Goal: Information Seeking & Learning: Learn about a topic

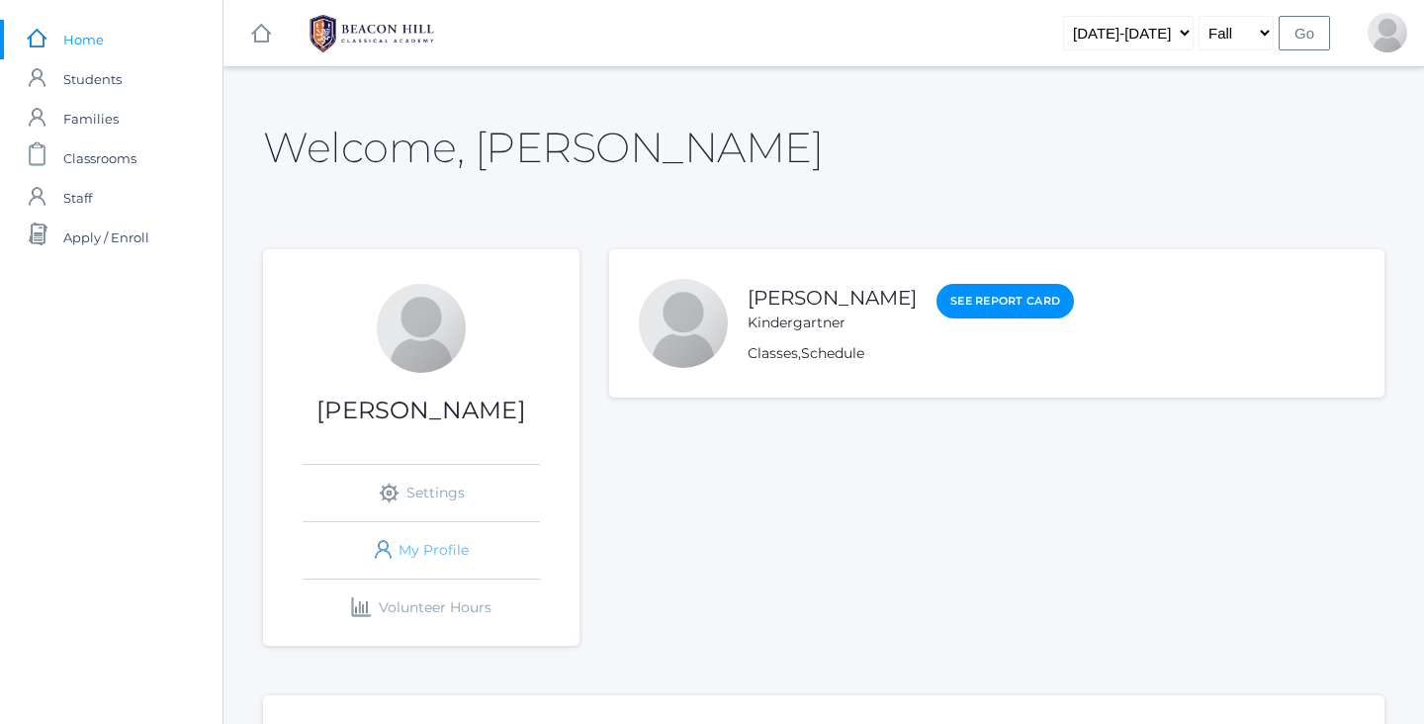
click at [443, 542] on link "icons/user/plain Created with Sketch. My Profile" at bounding box center [421, 550] width 237 height 56
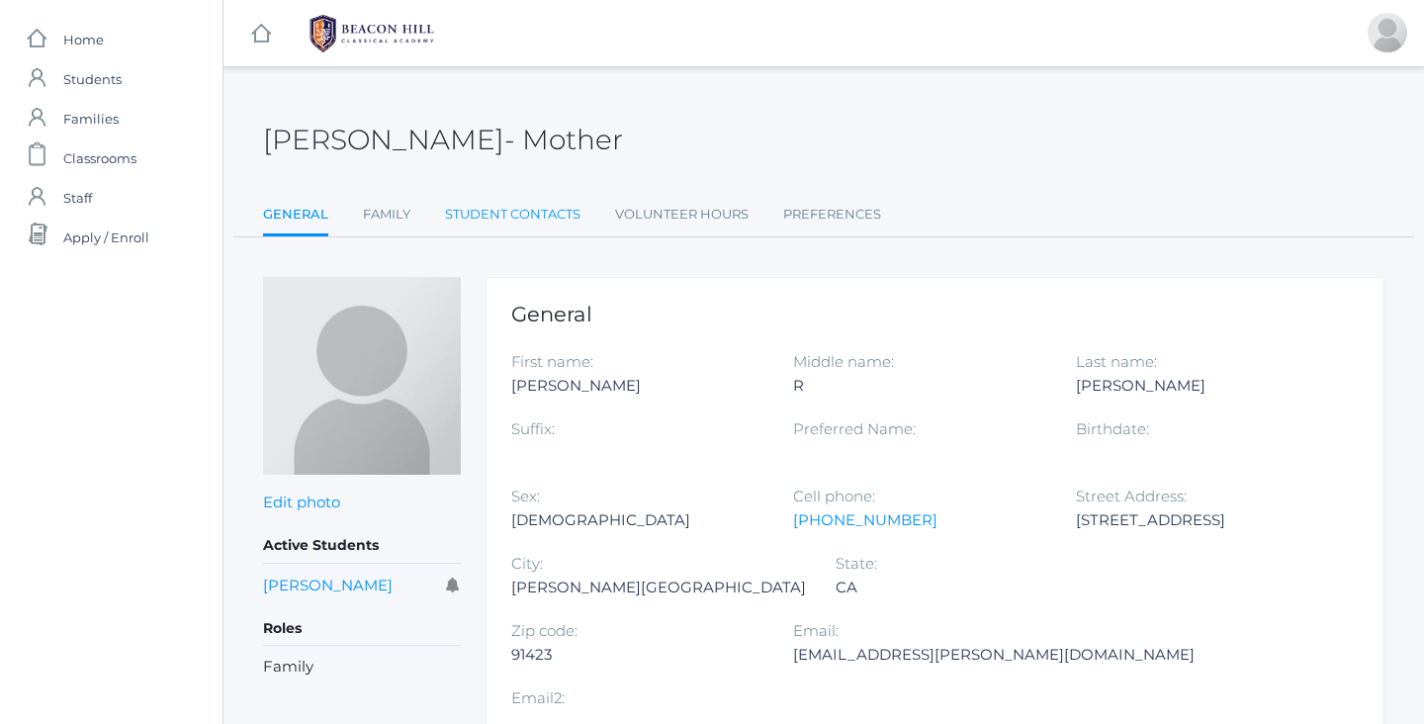
click at [516, 212] on link "Student Contacts" at bounding box center [513, 215] width 136 height 40
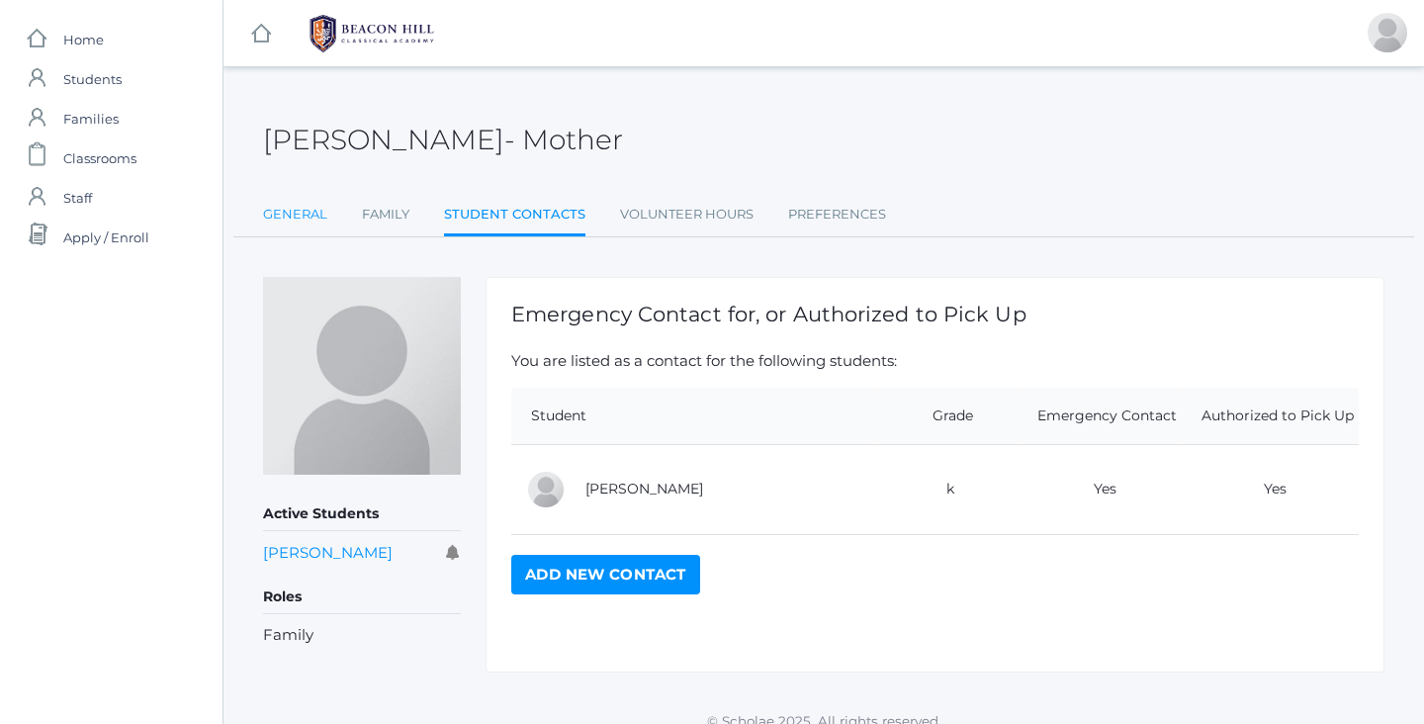
click at [309, 217] on link "General" at bounding box center [295, 215] width 64 height 40
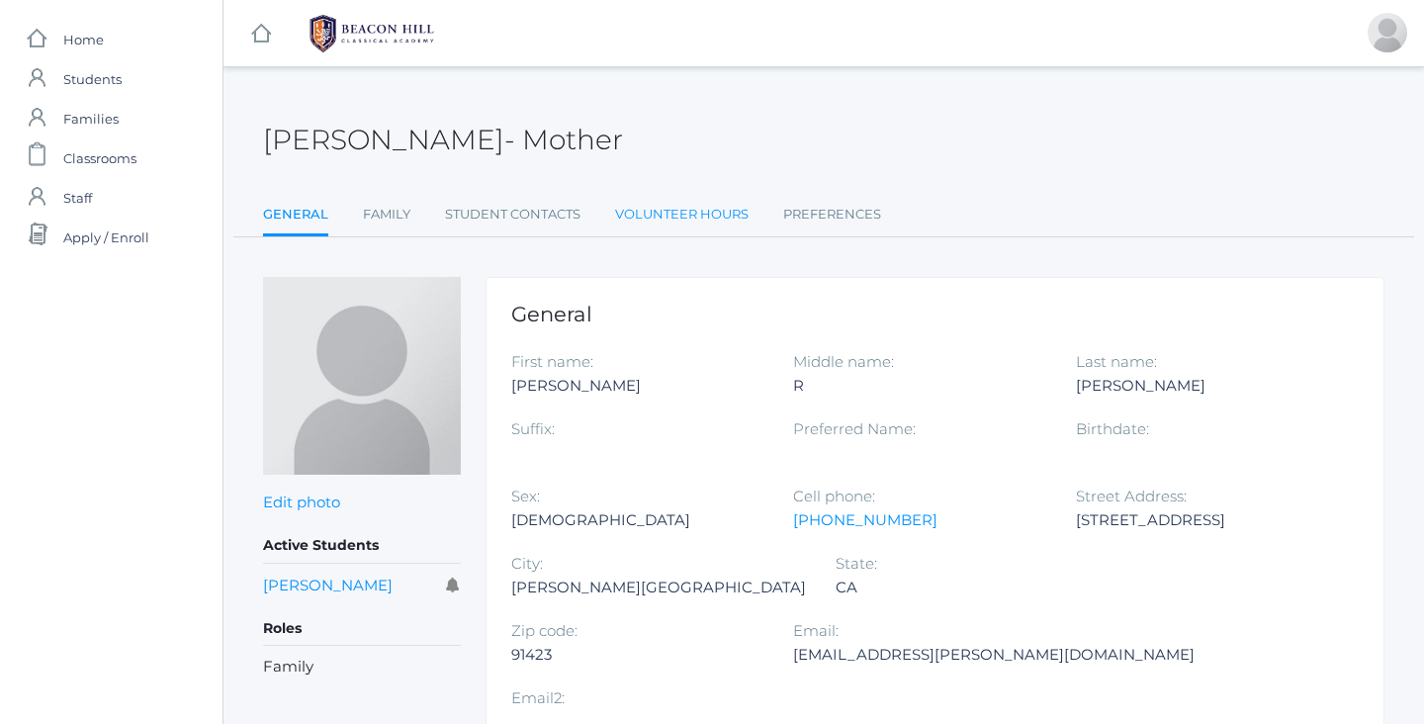
click at [676, 215] on link "Volunteer Hours" at bounding box center [682, 215] width 134 height 40
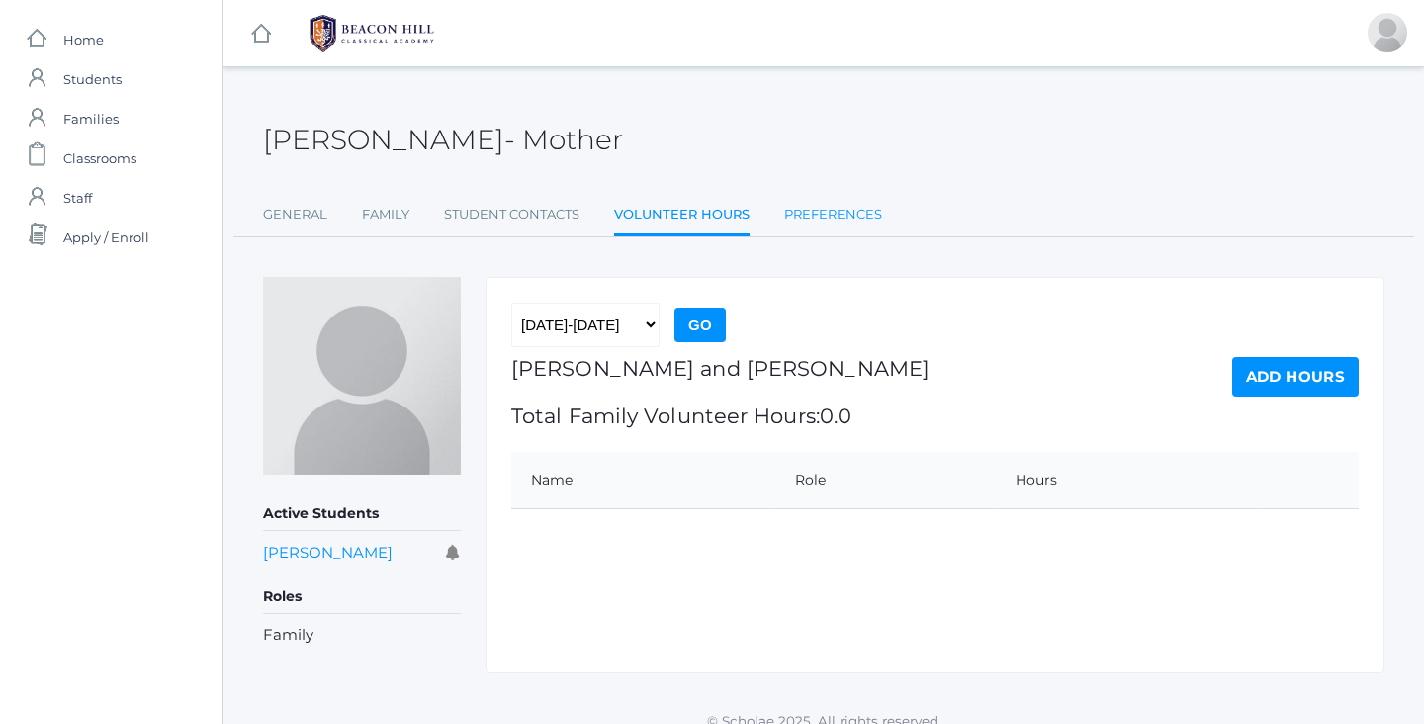
click at [818, 211] on link "Preferences" at bounding box center [833, 215] width 98 height 40
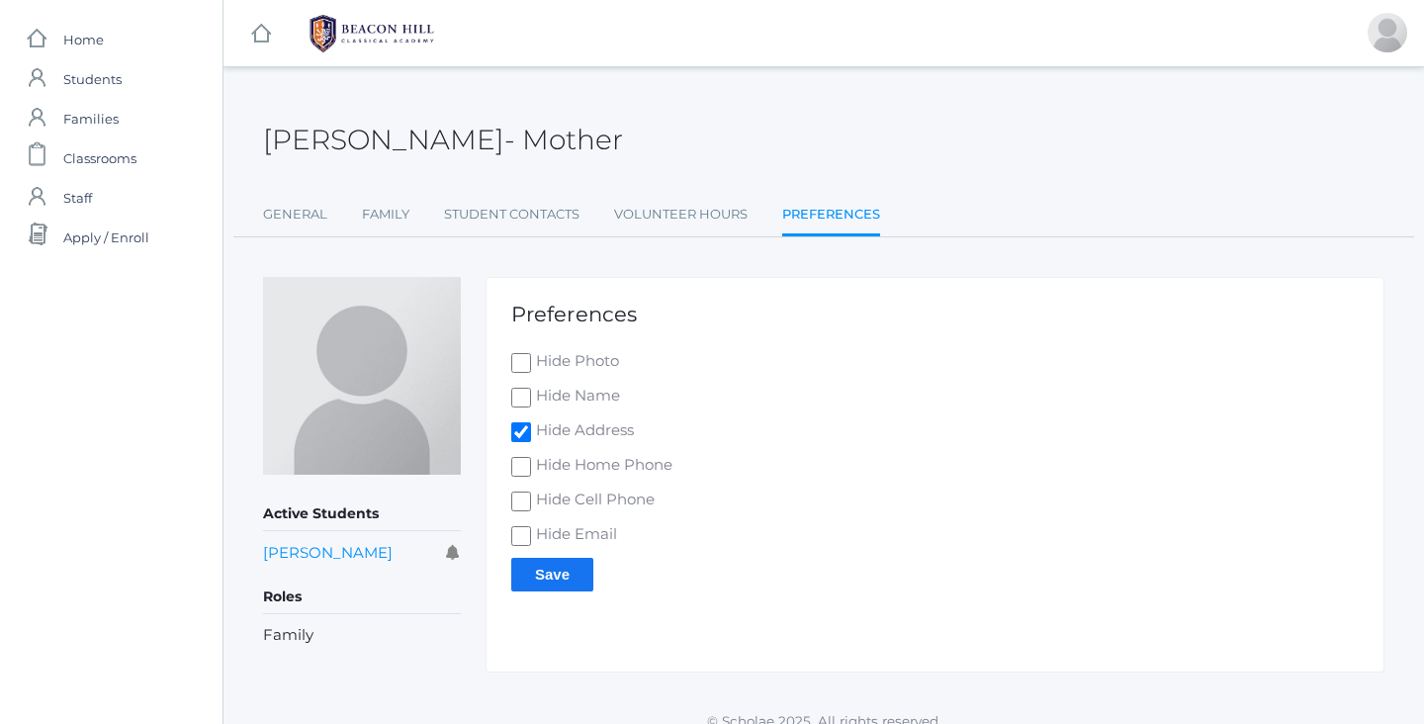
click at [267, 32] on rect at bounding box center [261, 34] width 24 height 24
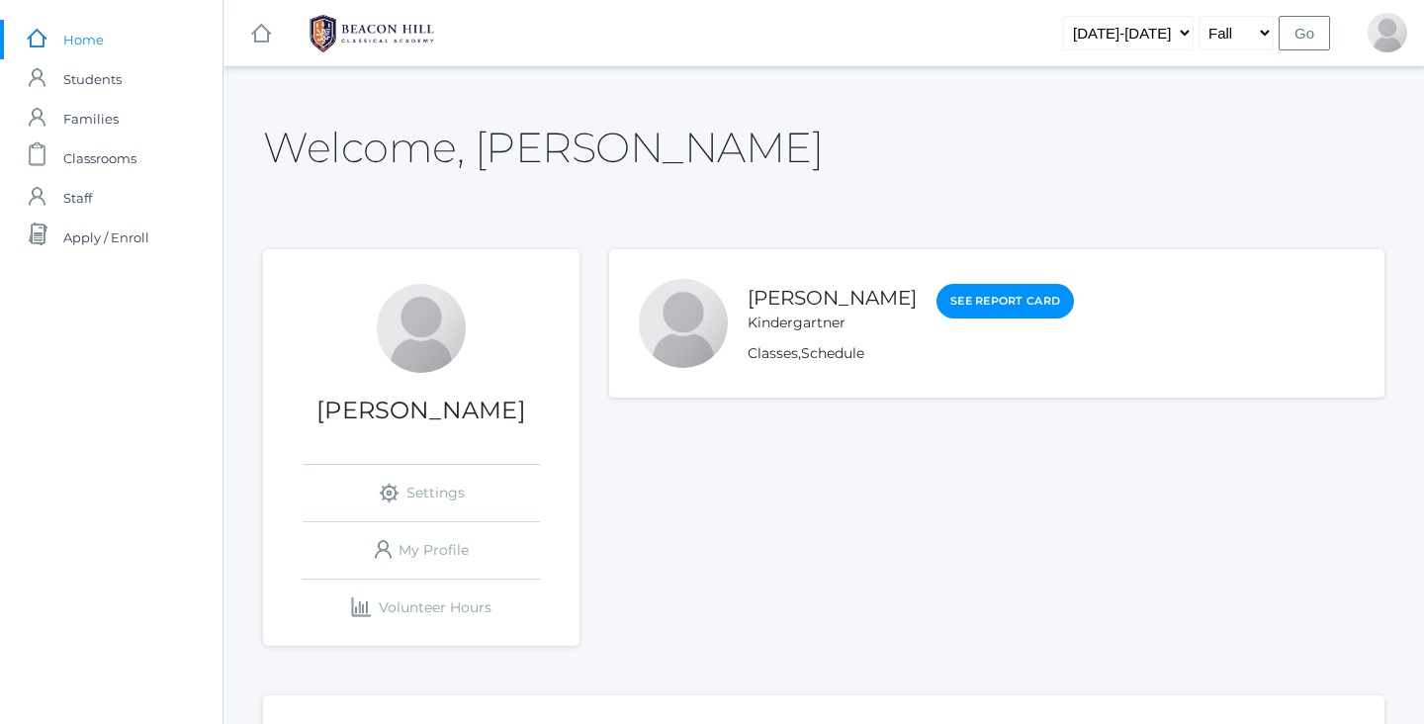
click at [267, 32] on rect at bounding box center [261, 34] width 24 height 24
click at [440, 485] on link "icons/ui/navigation/settings Created with Sketch. Settings" at bounding box center [421, 493] width 237 height 56
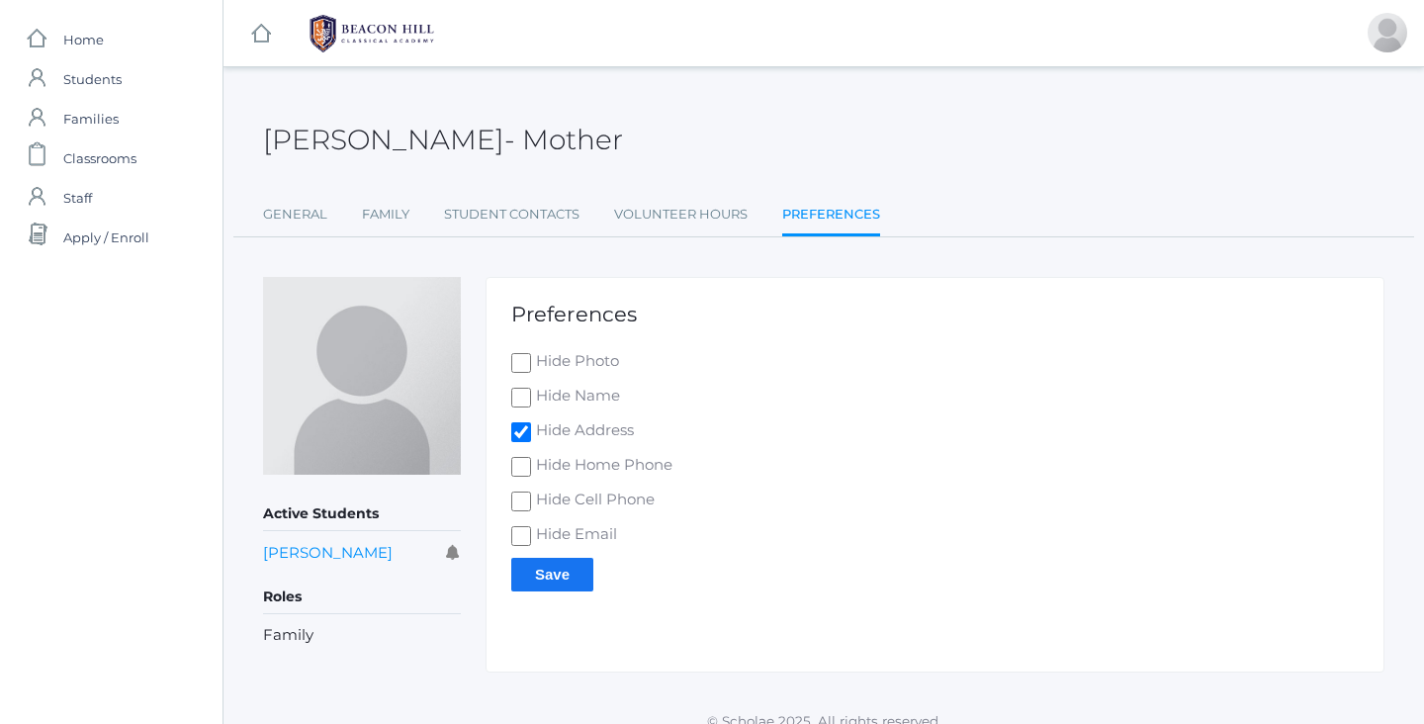
click at [289, 598] on h5 "Roles" at bounding box center [362, 598] width 198 height 34
click at [678, 215] on link "Volunteer Hours" at bounding box center [681, 215] width 134 height 40
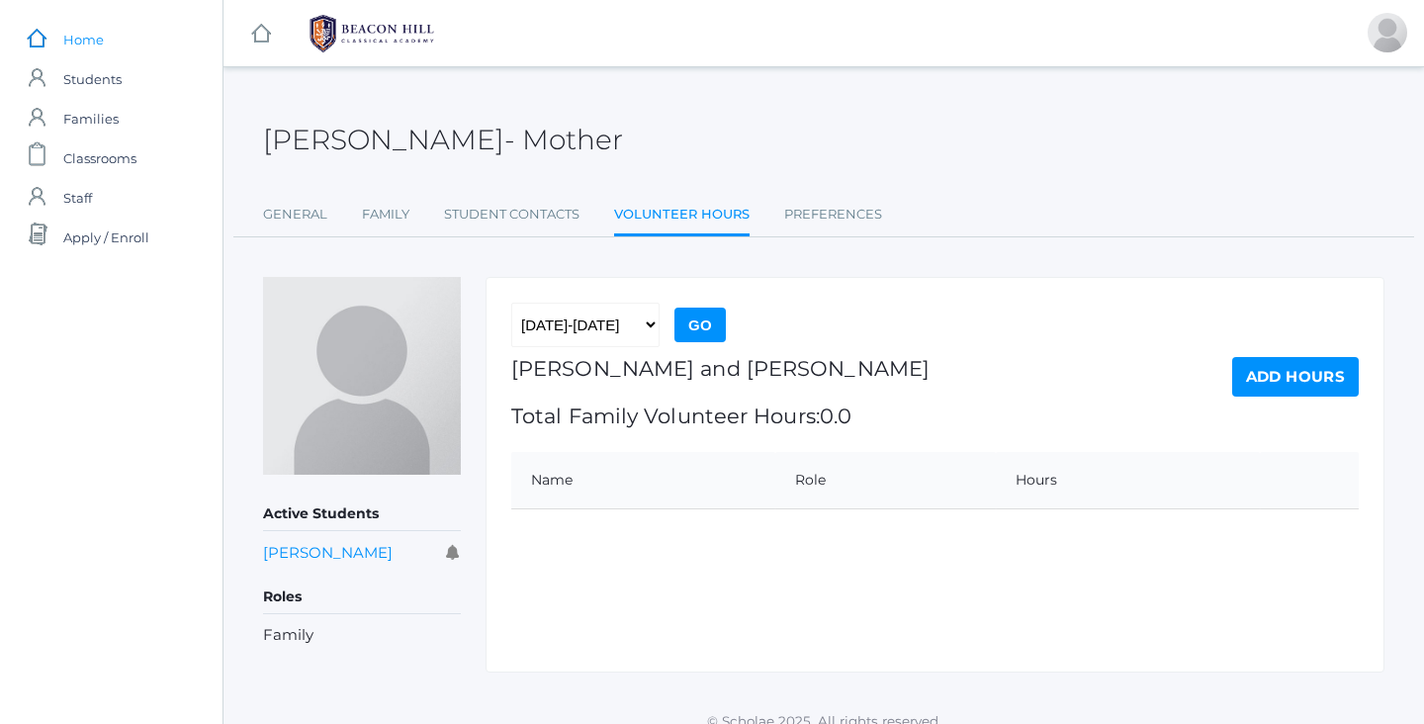
click at [95, 45] on span "Home" at bounding box center [83, 40] width 41 height 40
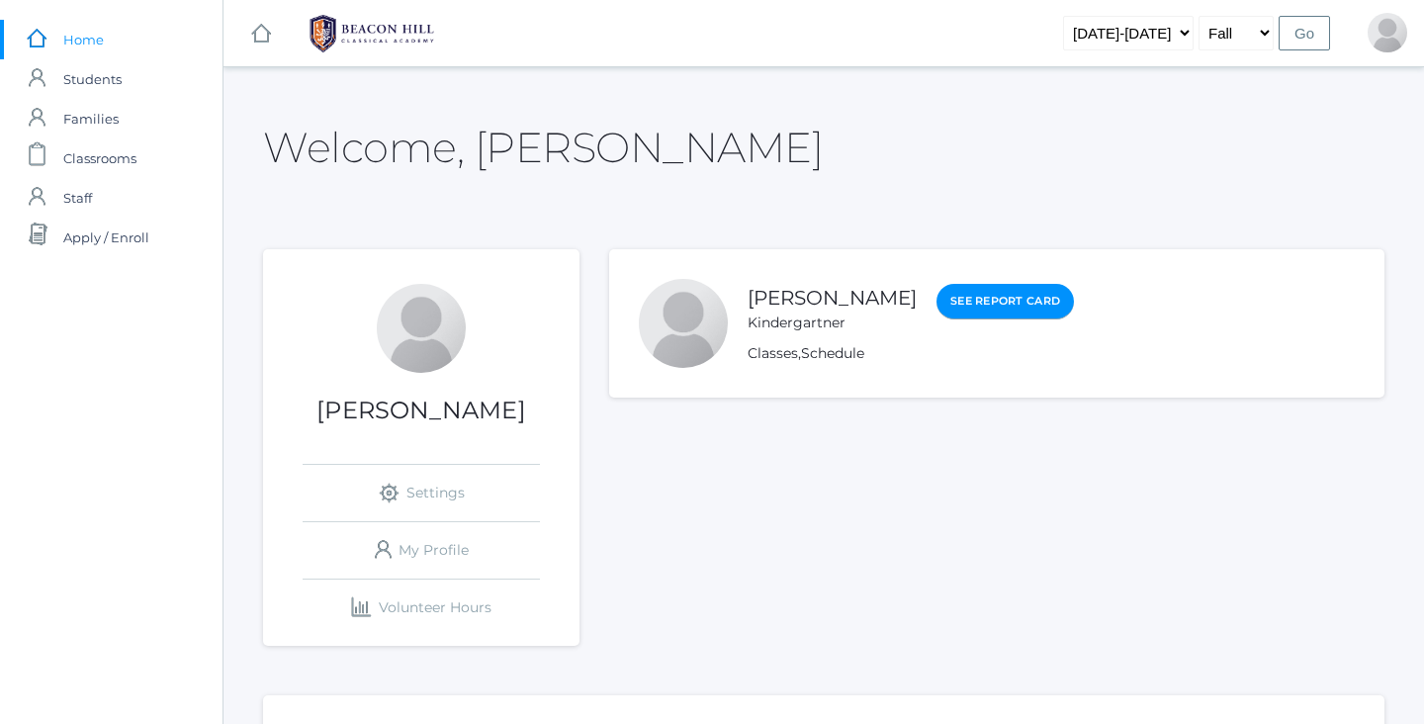
click at [1019, 299] on link "See Report Card" at bounding box center [1005, 302] width 137 height 36
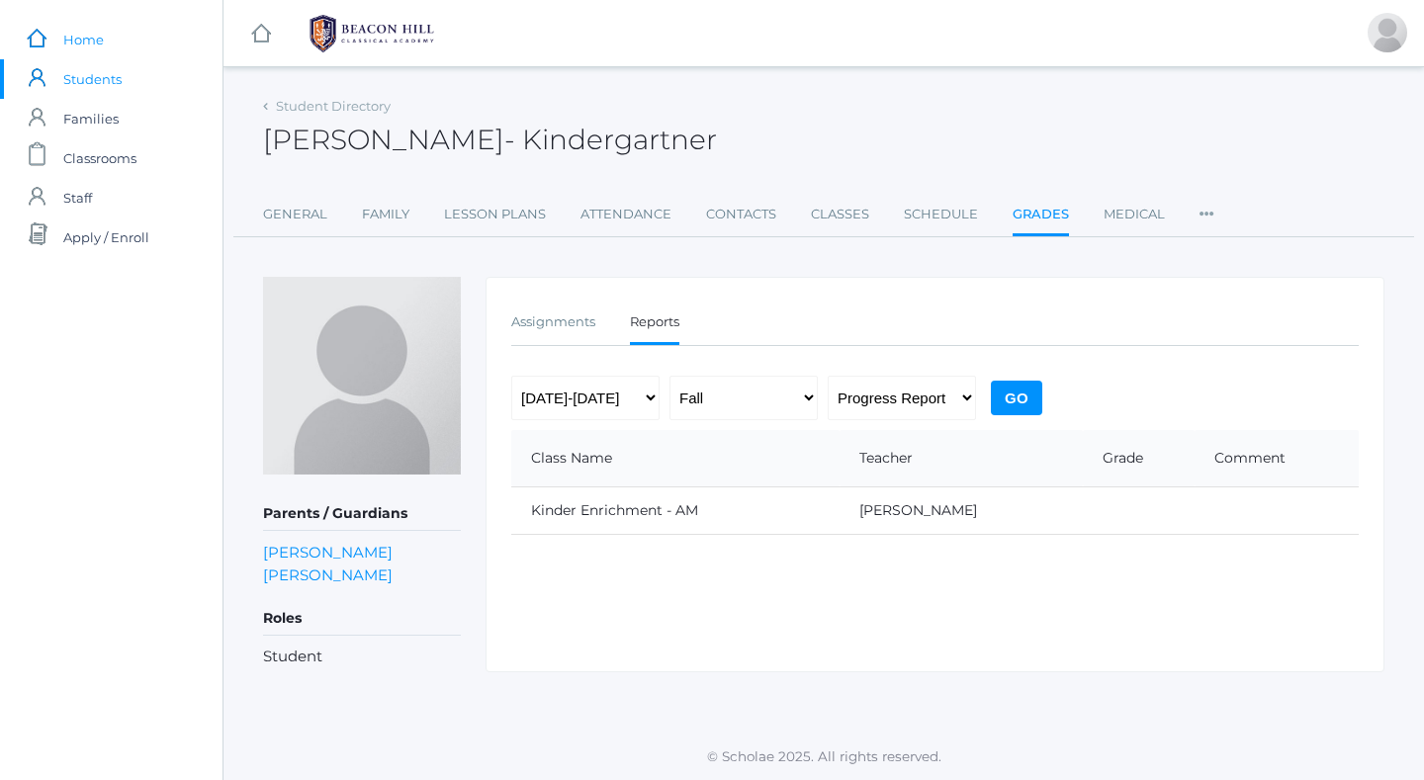
click at [107, 34] on link "icons/ui/navigation/home Created with Sketch. Home" at bounding box center [111, 40] width 223 height 40
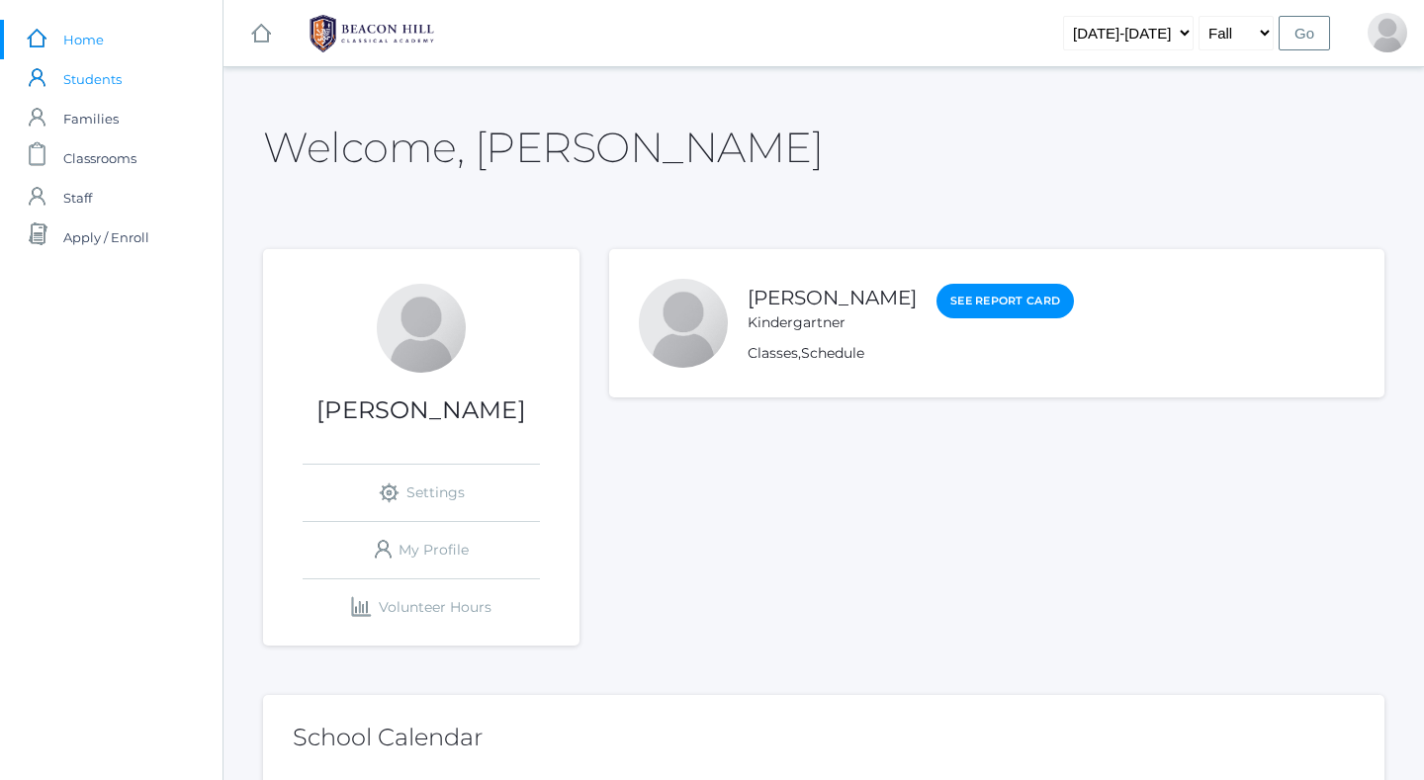
click at [78, 83] on span "Students" at bounding box center [92, 79] width 58 height 40
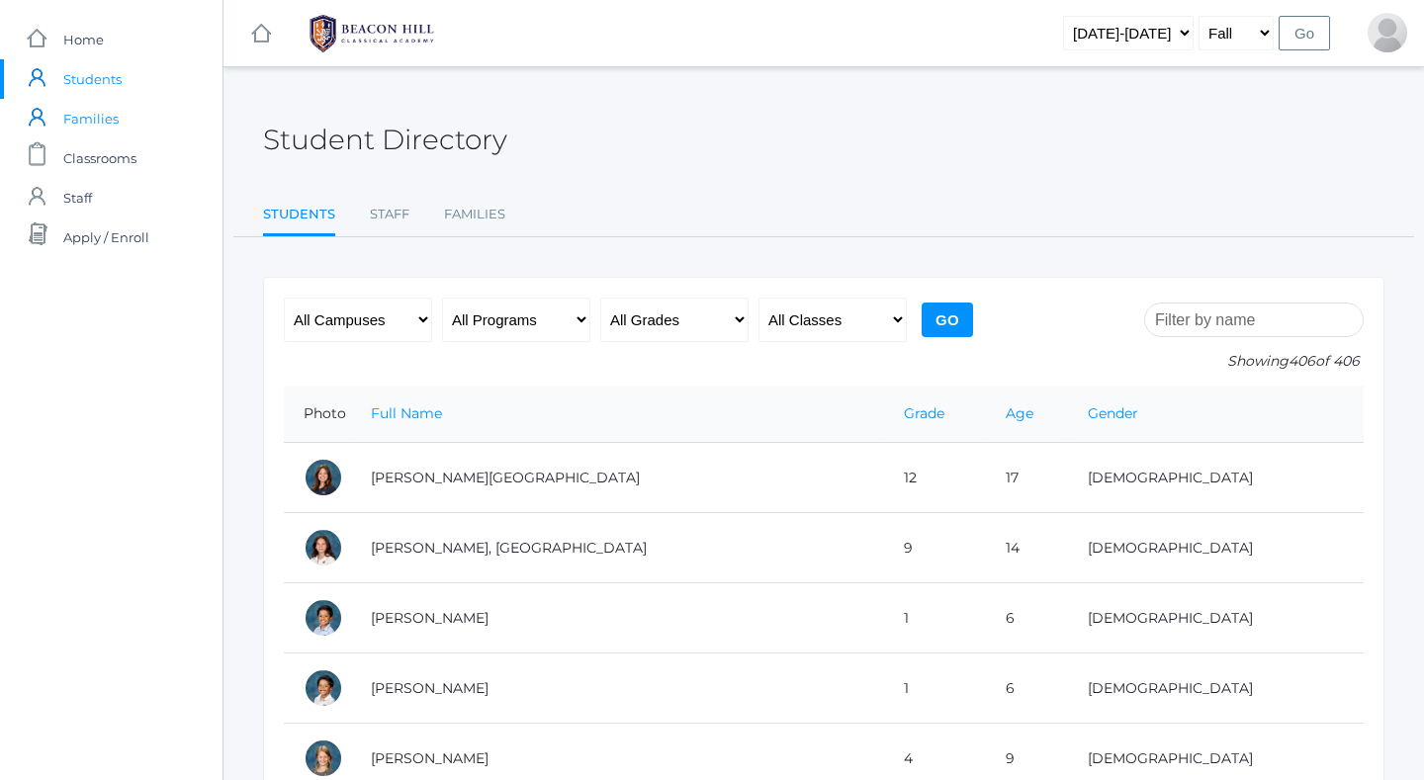
click at [120, 115] on link "icons/user/plain Created with Sketch. Families" at bounding box center [111, 119] width 223 height 40
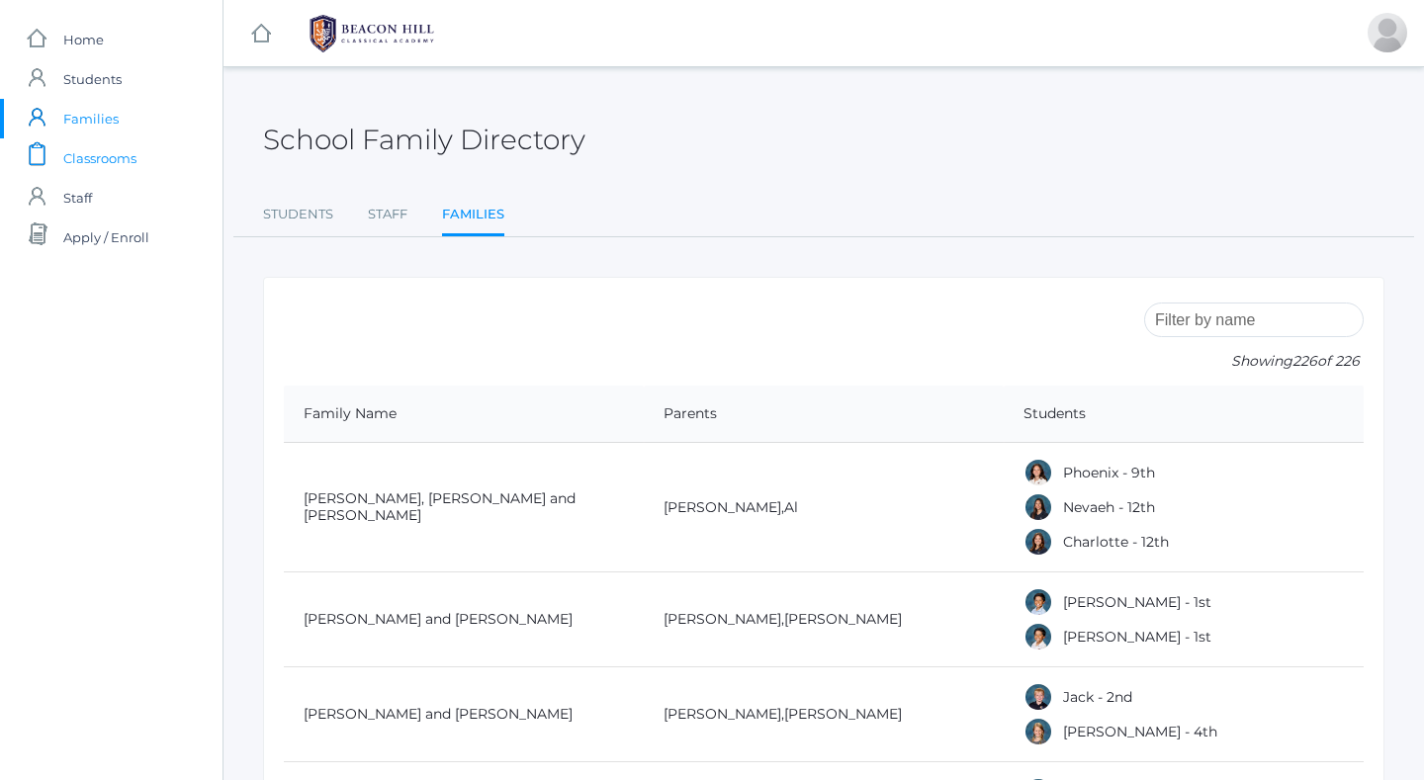
click at [110, 154] on span "Classrooms" at bounding box center [99, 158] width 73 height 40
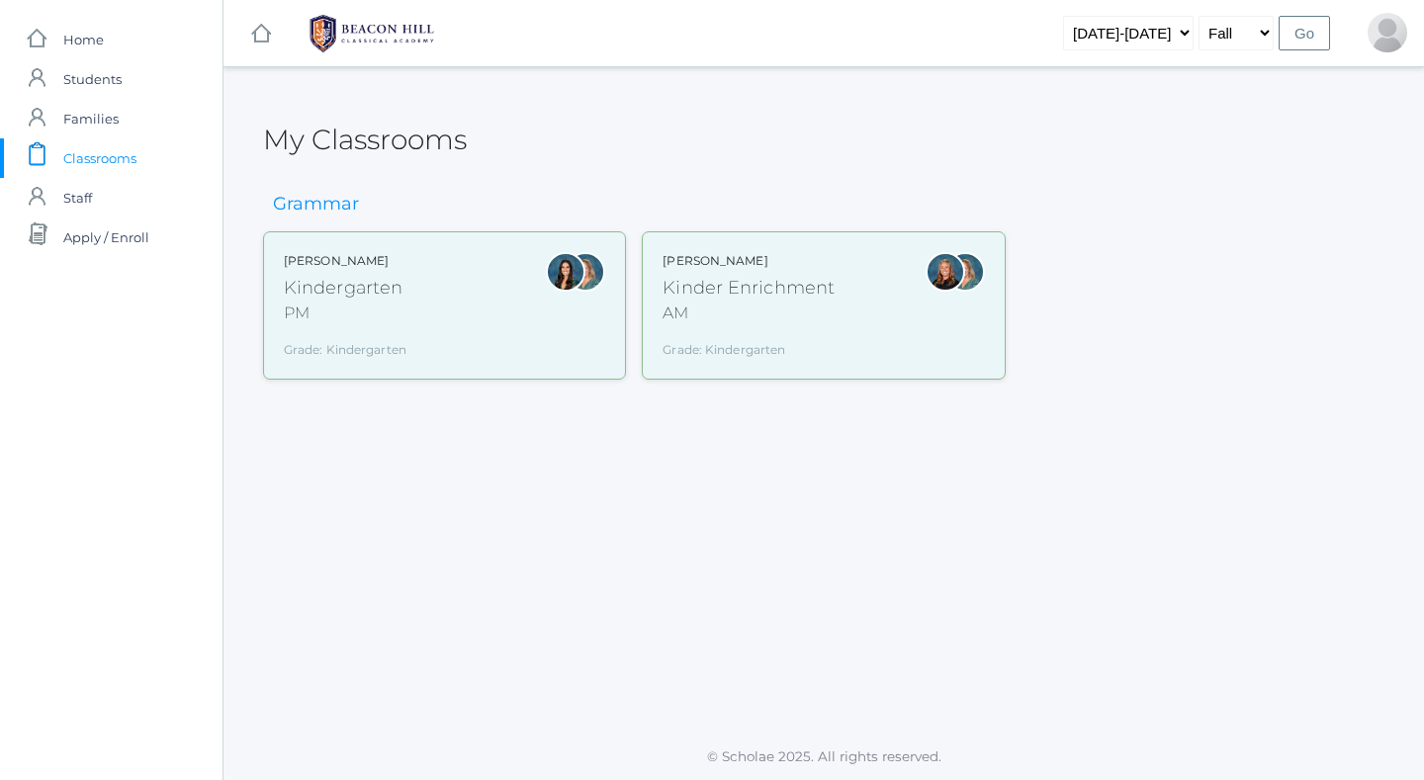
click at [465, 315] on div "Jordyn Dewey Kindergarten PM Grade: Kindergarten *KIND" at bounding box center [444, 305] width 321 height 107
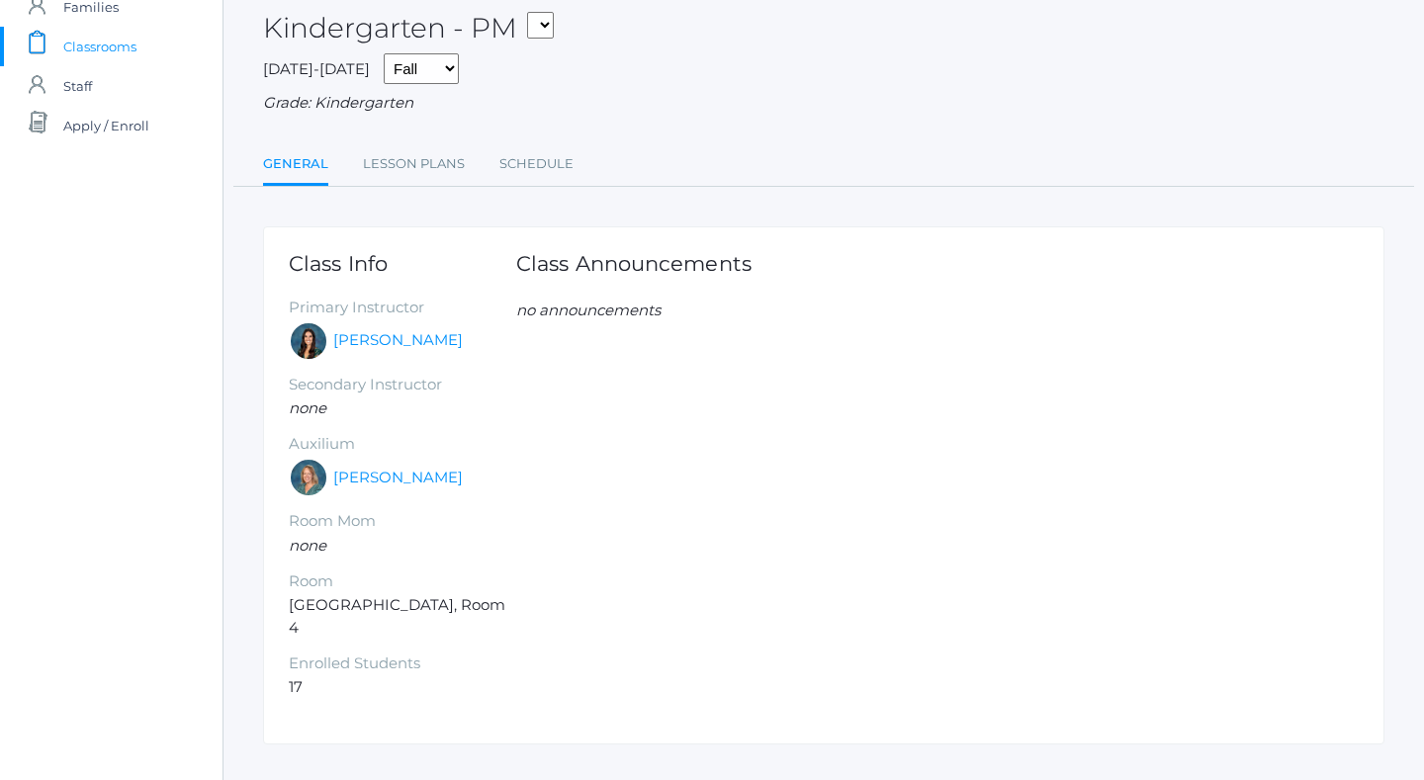
scroll to position [126, 0]
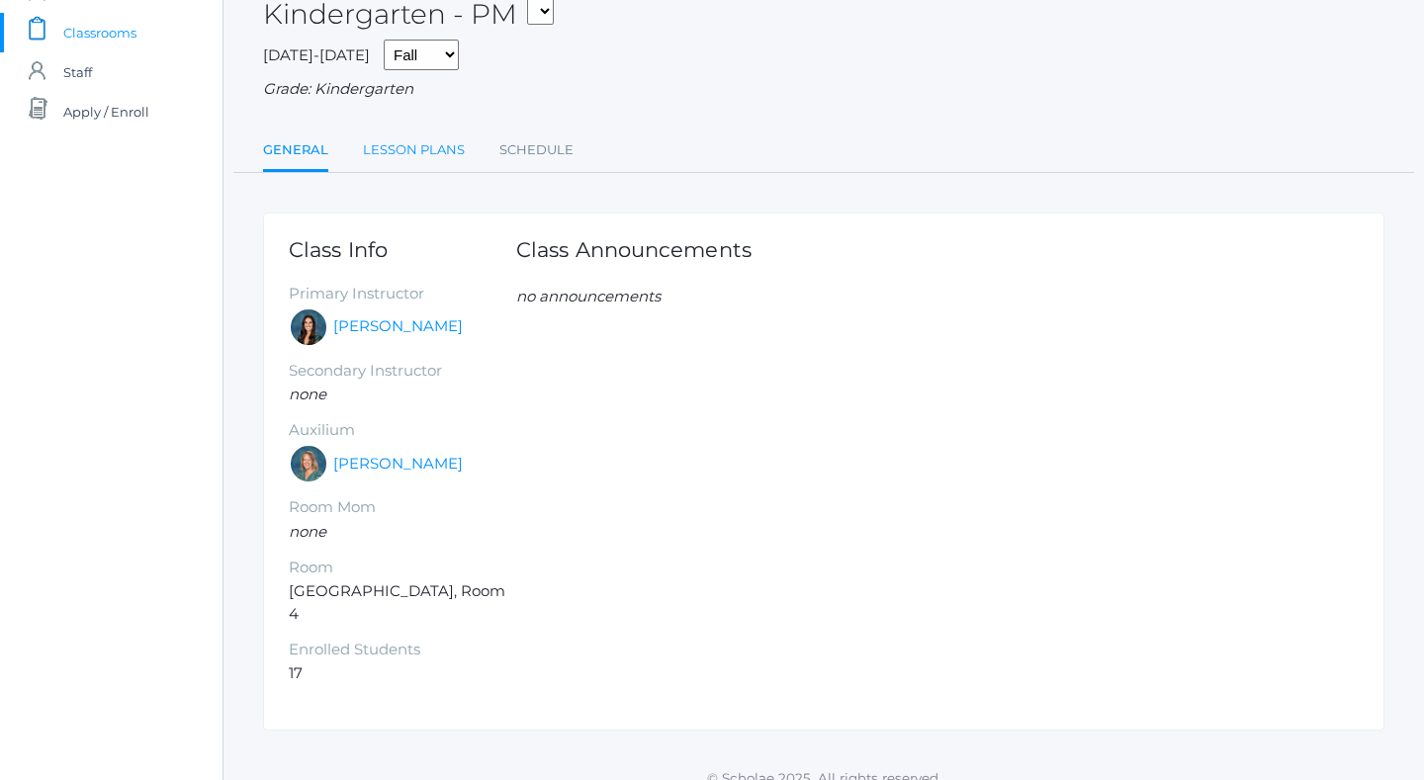
click at [400, 143] on link "Lesson Plans" at bounding box center [414, 151] width 102 height 40
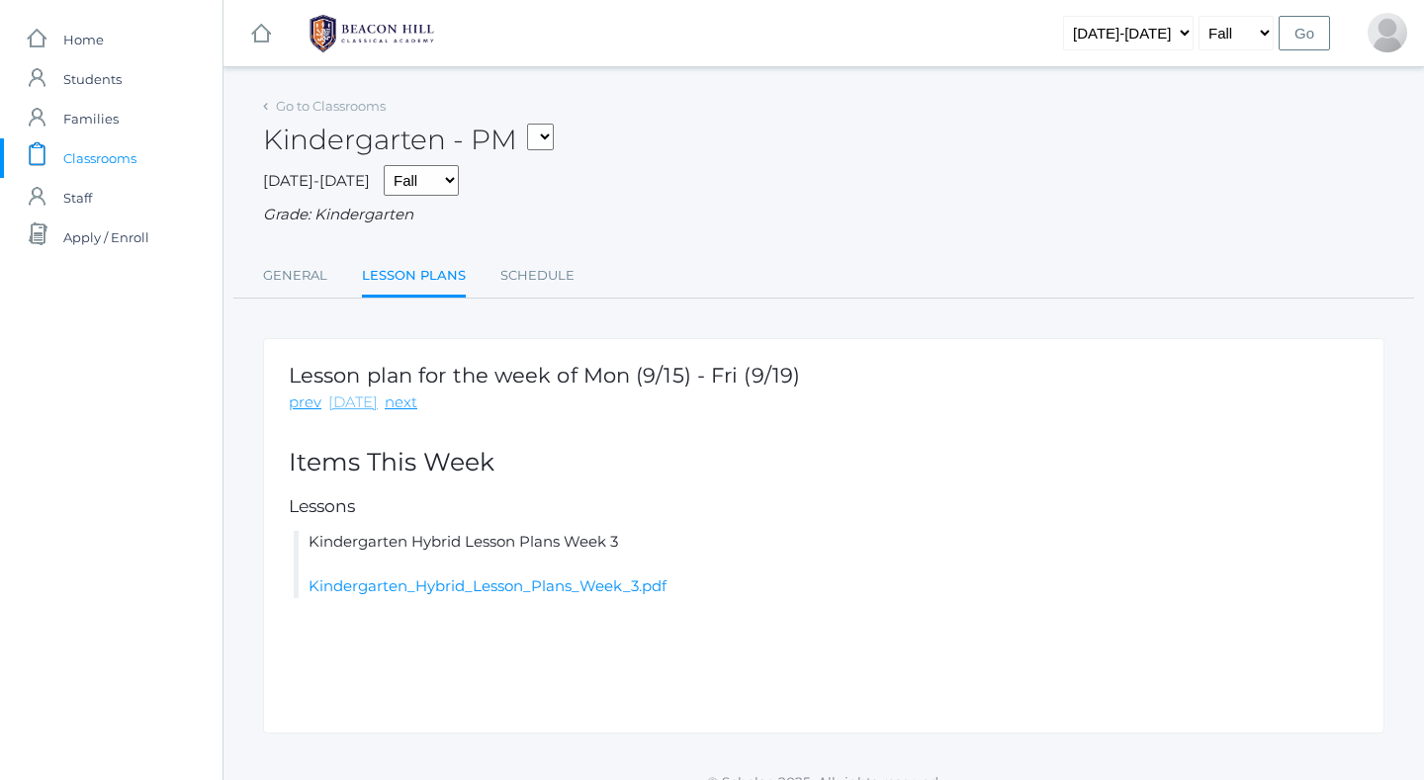
click at [350, 402] on link "[DATE]" at bounding box center [352, 403] width 49 height 23
click at [368, 592] on link "Kindergarten_Hybrid_Lesson_Plans_Week_3.pdf" at bounding box center [488, 586] width 358 height 19
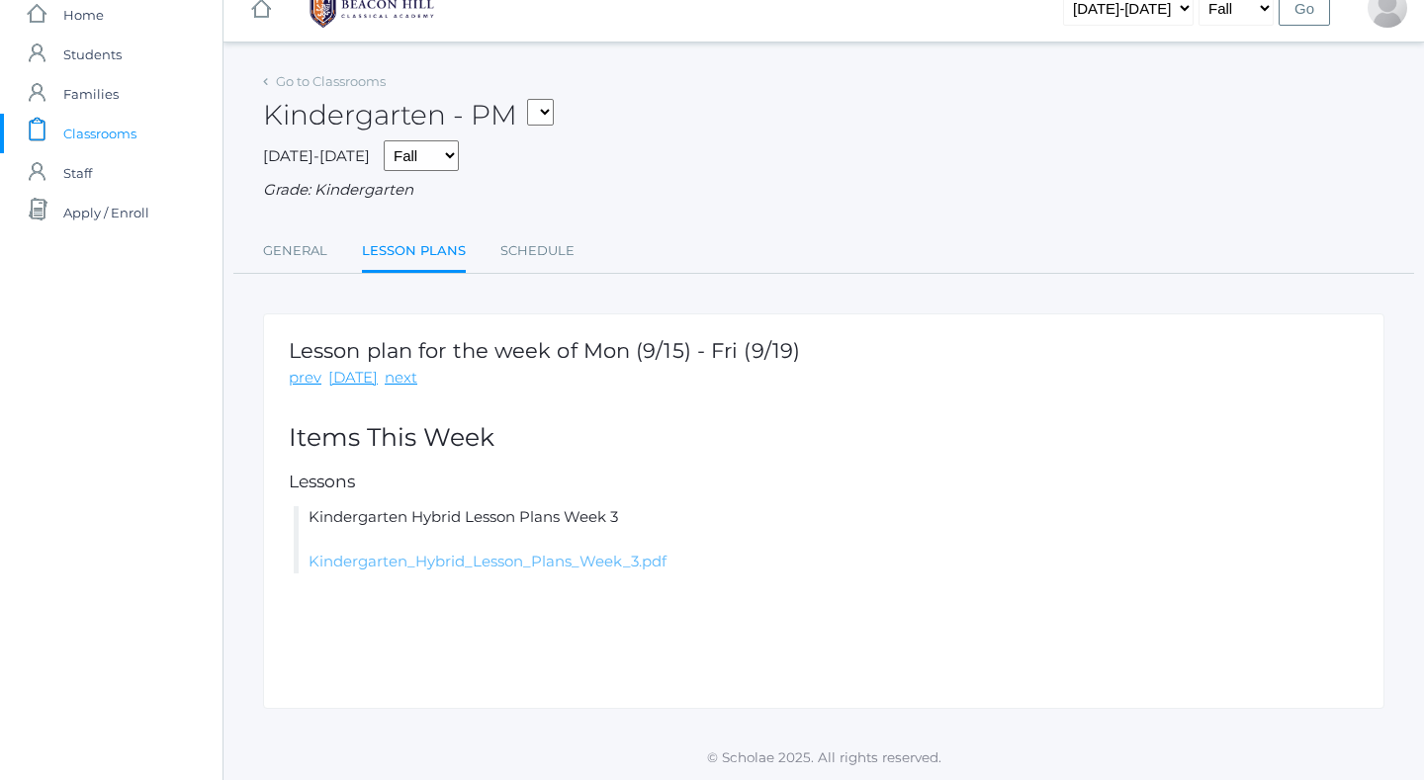
scroll to position [26, 0]
click at [522, 567] on link "Kindergarten_Hybrid_Lesson_Plans_Week_3.pdf" at bounding box center [488, 561] width 358 height 19
